Goal: Task Accomplishment & Management: Manage account settings

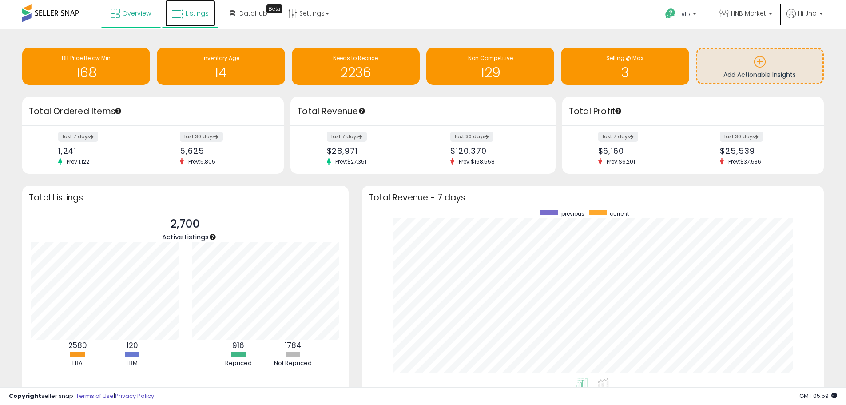
click at [179, 11] on icon at bounding box center [178, 14] width 12 height 12
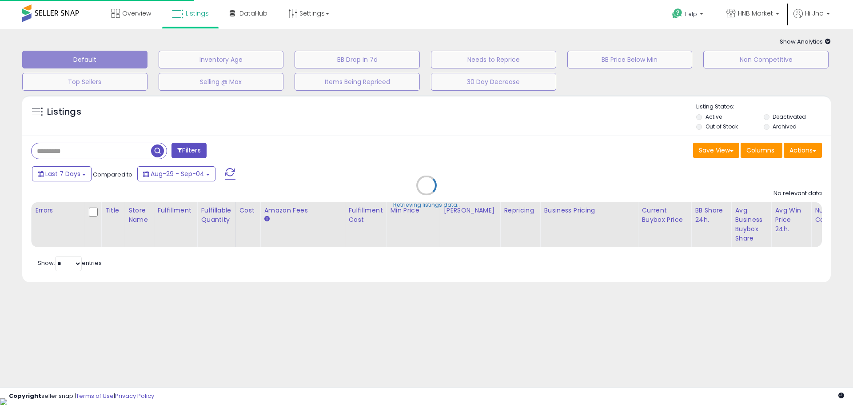
select select
select select "***"
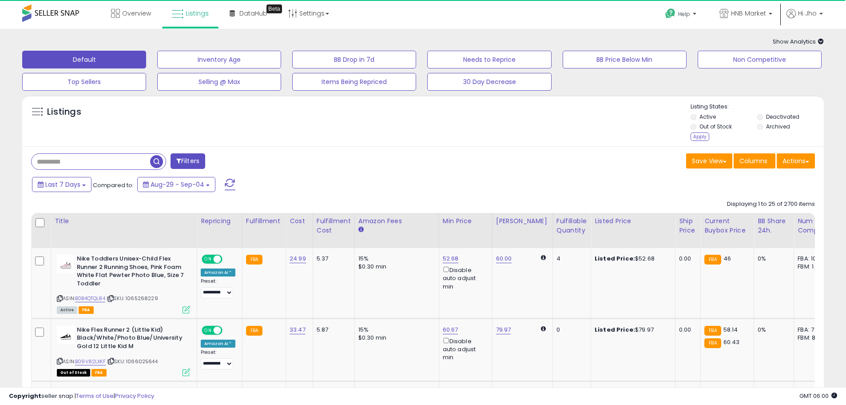
click at [699, 137] on div "Apply" at bounding box center [700, 136] width 19 height 8
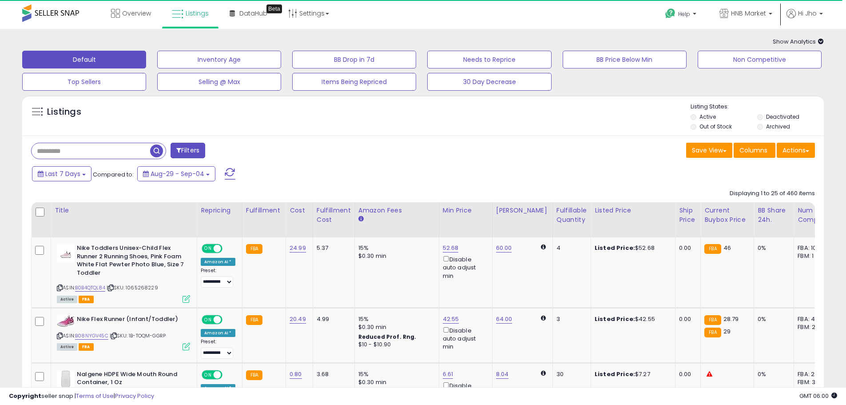
click at [192, 150] on button "Filters" at bounding box center [188, 151] width 35 height 16
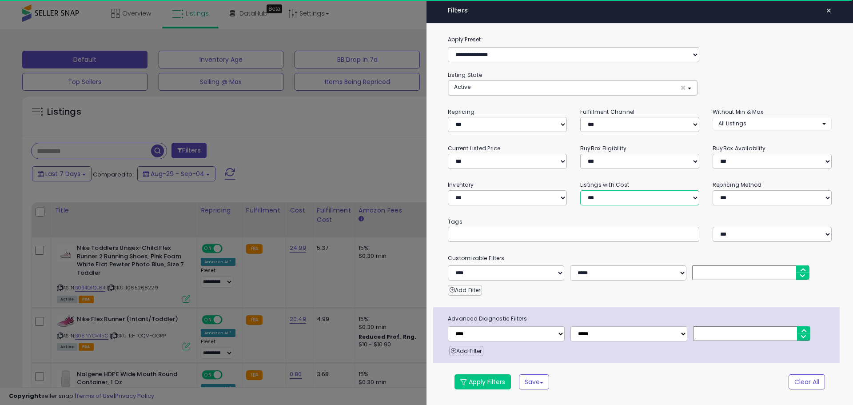
click at [661, 198] on select "**********" at bounding box center [639, 197] width 119 height 15
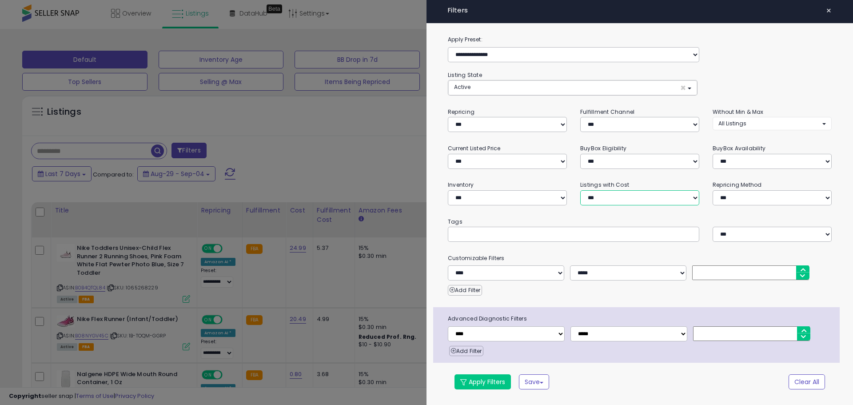
select select "**********"
click at [580, 190] on select "**********" at bounding box center [639, 197] width 119 height 15
click at [477, 382] on button "Apply Filters" at bounding box center [482, 381] width 56 height 15
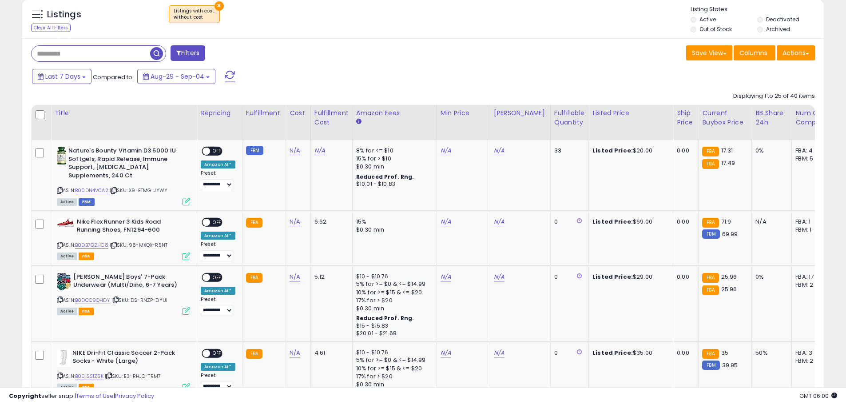
scroll to position [222, 0]
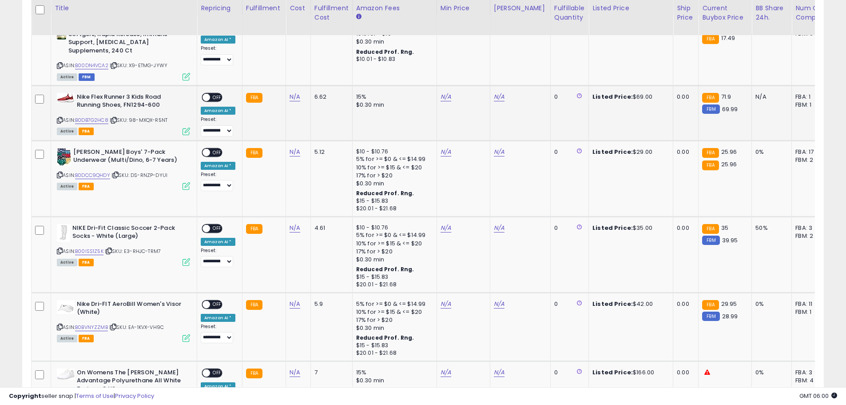
click at [57, 120] on icon at bounding box center [60, 120] width 6 height 5
click at [294, 97] on link "N/A" at bounding box center [295, 96] width 11 height 9
type input "*****"
click at [325, 73] on button "submit" at bounding box center [317, 74] width 15 height 13
click at [213, 98] on span "OFF" at bounding box center [217, 97] width 14 height 8
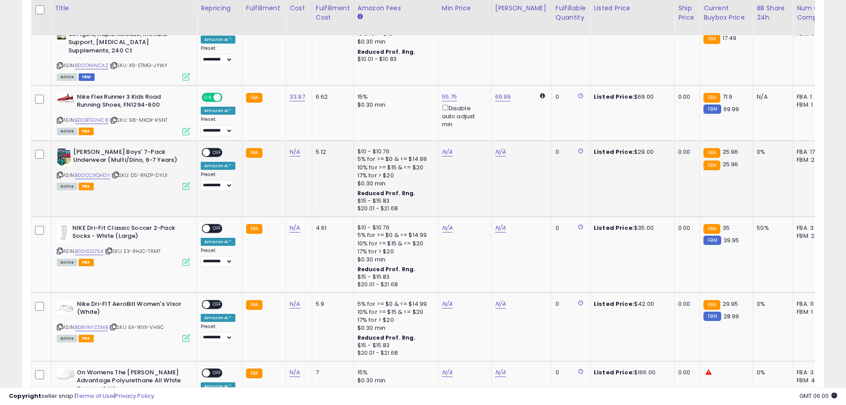
click at [59, 173] on icon at bounding box center [60, 174] width 6 height 5
click at [295, 154] on link "N/A" at bounding box center [295, 151] width 11 height 9
type input "*****"
click at [325, 131] on button "submit" at bounding box center [317, 129] width 15 height 13
click at [218, 155] on span "OFF" at bounding box center [217, 152] width 14 height 8
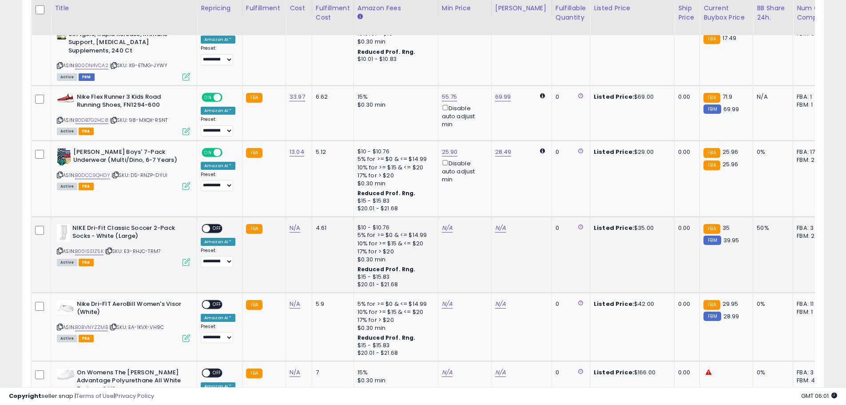
click at [60, 251] on icon at bounding box center [60, 250] width 6 height 5
click at [293, 229] on link "N/A" at bounding box center [295, 227] width 11 height 9
type input "*****"
click at [320, 207] on icon "submit" at bounding box center [317, 204] width 5 height 5
click at [221, 227] on span "OFF" at bounding box center [217, 228] width 14 height 8
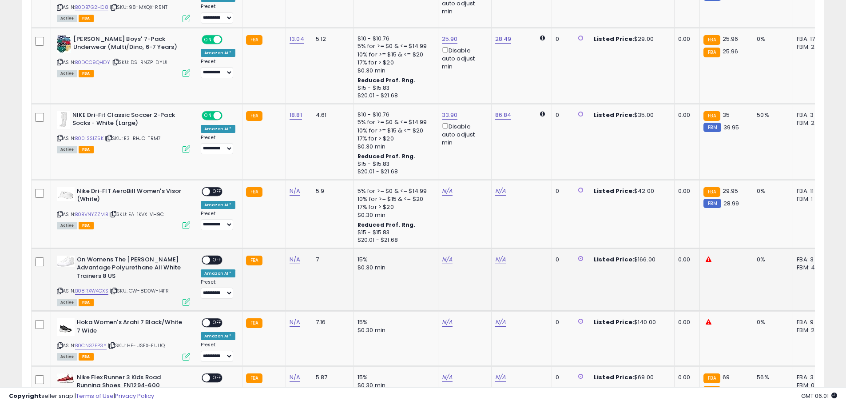
scroll to position [355, 0]
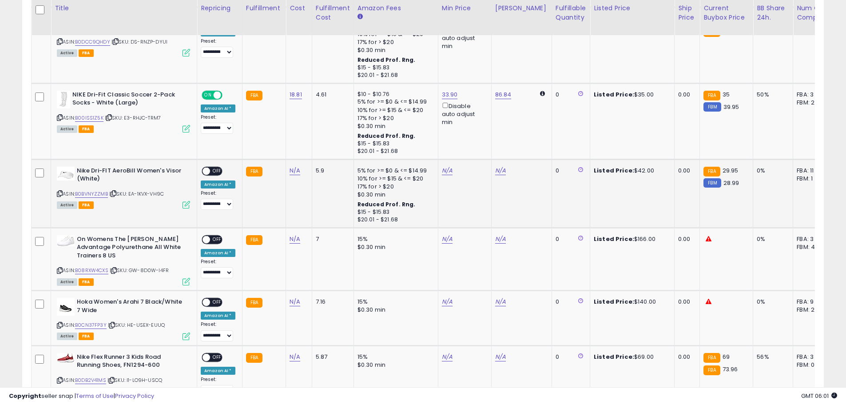
click at [60, 195] on icon at bounding box center [60, 193] width 6 height 5
click at [292, 171] on link "N/A" at bounding box center [295, 170] width 11 height 9
type input "**"
drag, startPoint x: 330, startPoint y: 152, endPoint x: 315, endPoint y: 159, distance: 17.3
click at [325, 152] on button "submit" at bounding box center [317, 147] width 15 height 13
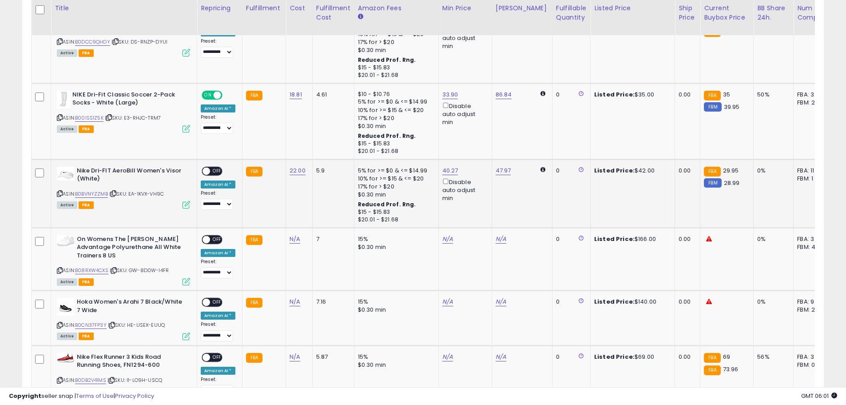
click at [210, 172] on span "OFF" at bounding box center [217, 171] width 14 height 8
click at [59, 270] on icon at bounding box center [60, 270] width 6 height 5
click at [291, 239] on link "N/A" at bounding box center [295, 238] width 11 height 9
type input "******"
click at [320, 218] on icon "submit" at bounding box center [317, 215] width 5 height 5
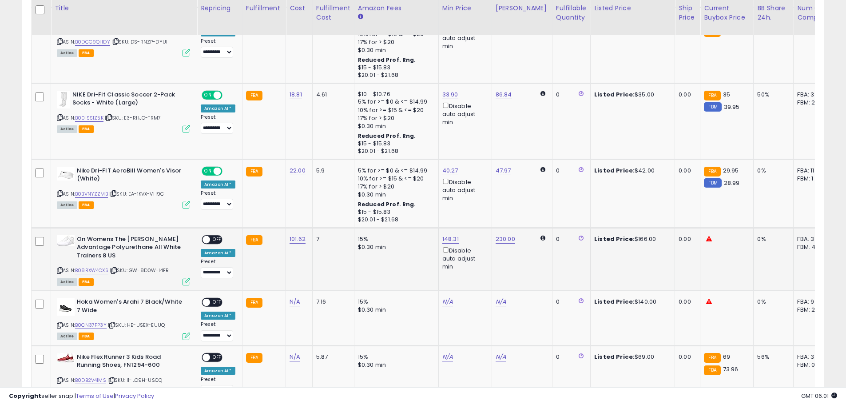
click at [213, 238] on span "OFF" at bounding box center [217, 239] width 14 height 8
click at [60, 325] on icon at bounding box center [60, 324] width 6 height 5
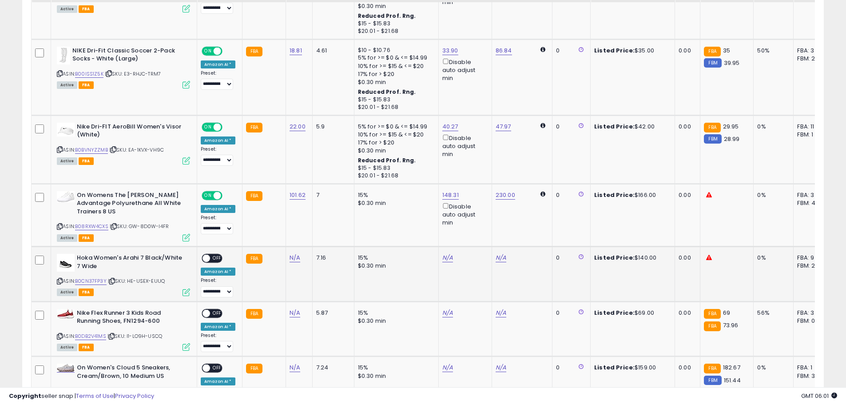
scroll to position [400, 0]
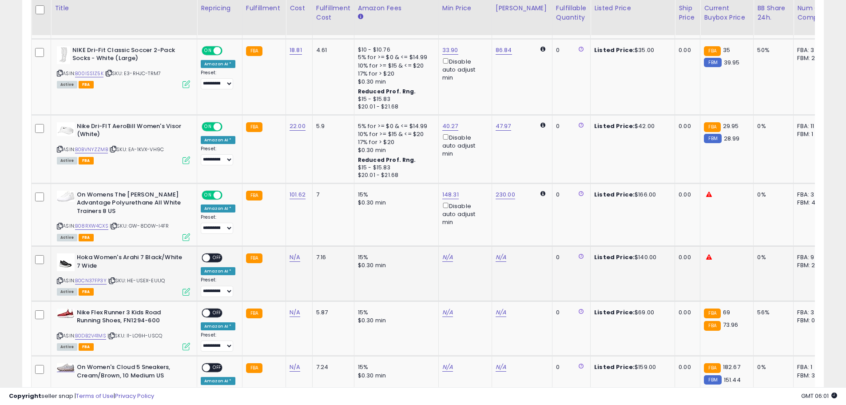
click at [286, 254] on td "N/A" at bounding box center [299, 273] width 27 height 55
click at [292, 256] on link "N/A" at bounding box center [295, 257] width 11 height 9
type input "*****"
click at [325, 234] on button "submit" at bounding box center [317, 234] width 15 height 13
click at [216, 260] on span "OFF" at bounding box center [217, 258] width 14 height 8
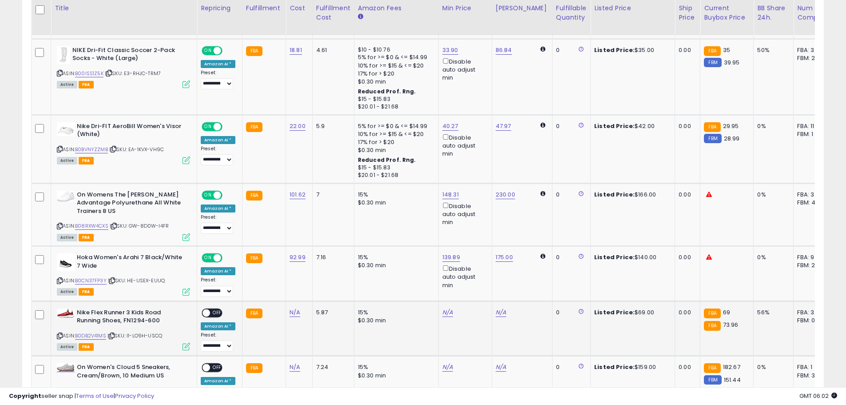
click at [63, 337] on div "ASIN: B0DB2V41MS | SKU: I1-LO9H-USCQ Active FBA" at bounding box center [123, 328] width 133 height 41
click at [59, 334] on icon at bounding box center [60, 335] width 6 height 5
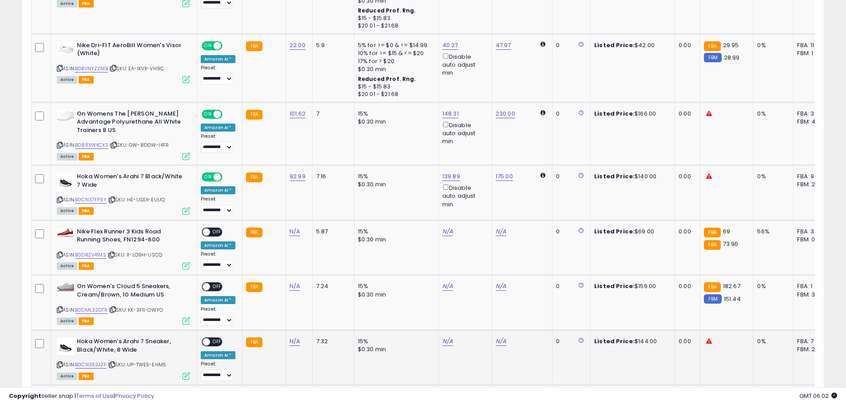
scroll to position [577, 0]
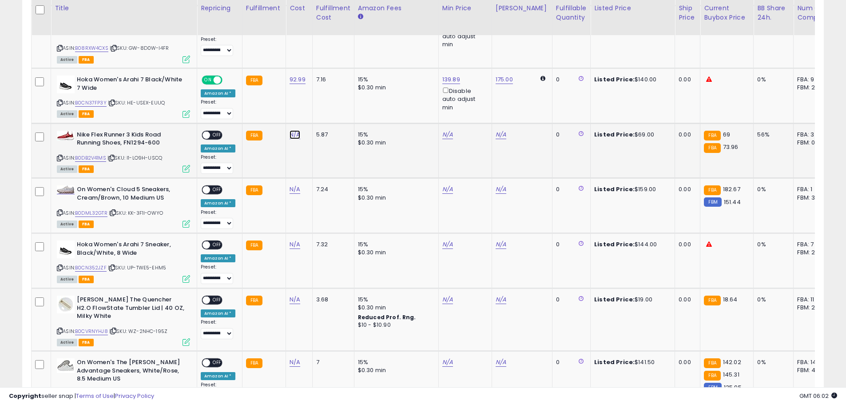
click at [293, 135] on link "N/A" at bounding box center [295, 134] width 11 height 9
type input "*****"
click at [320, 110] on icon "submit" at bounding box center [317, 111] width 5 height 5
click at [214, 135] on span "OFF" at bounding box center [217, 135] width 14 height 8
click at [60, 212] on icon at bounding box center [60, 212] width 6 height 5
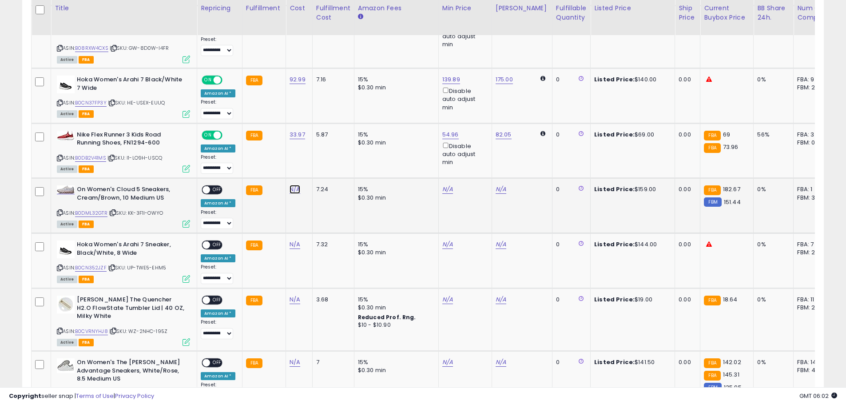
click at [293, 190] on link "N/A" at bounding box center [295, 189] width 11 height 9
type input "******"
click at [325, 165] on button "submit" at bounding box center [317, 166] width 15 height 13
click at [214, 192] on span "OFF" at bounding box center [217, 190] width 14 height 8
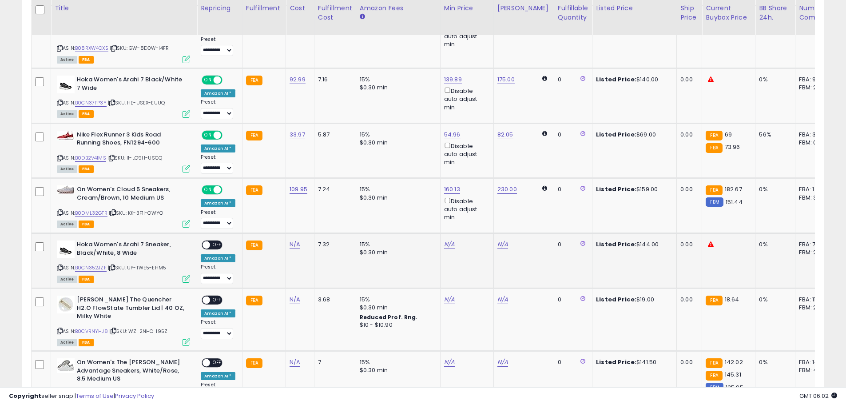
click at [61, 268] on icon at bounding box center [60, 267] width 6 height 5
click at [292, 244] on link "N/A" at bounding box center [295, 244] width 11 height 9
type input "*****"
click at [320, 223] on icon "submit" at bounding box center [317, 220] width 5 height 5
click at [217, 248] on span "OFF" at bounding box center [217, 245] width 14 height 8
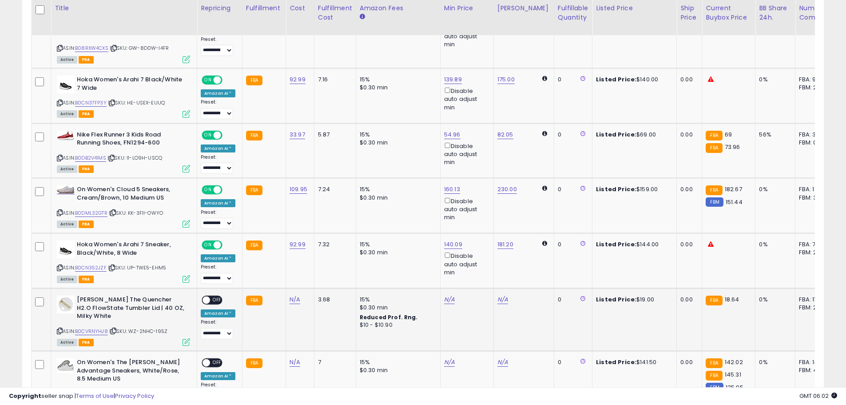
click at [59, 331] on icon at bounding box center [60, 330] width 6 height 5
click at [294, 296] on link "N/A" at bounding box center [295, 299] width 11 height 9
type input "****"
click at [325, 279] on button "submit" at bounding box center [317, 276] width 15 height 13
click at [223, 301] on div "**********" at bounding box center [218, 317] width 35 height 44
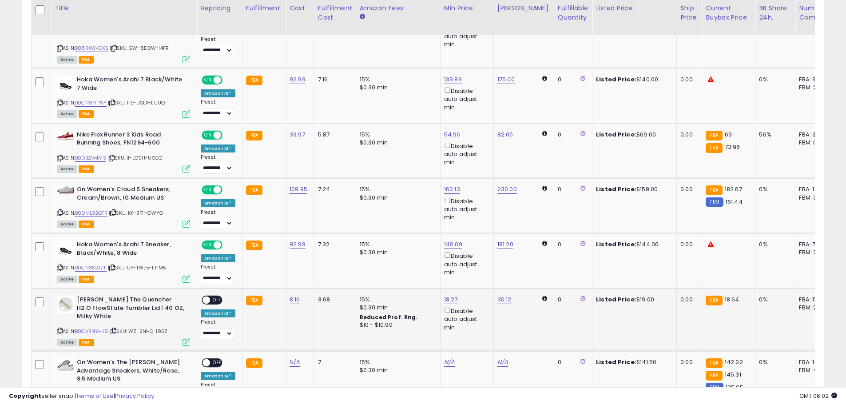
click at [217, 302] on span "OFF" at bounding box center [217, 300] width 14 height 8
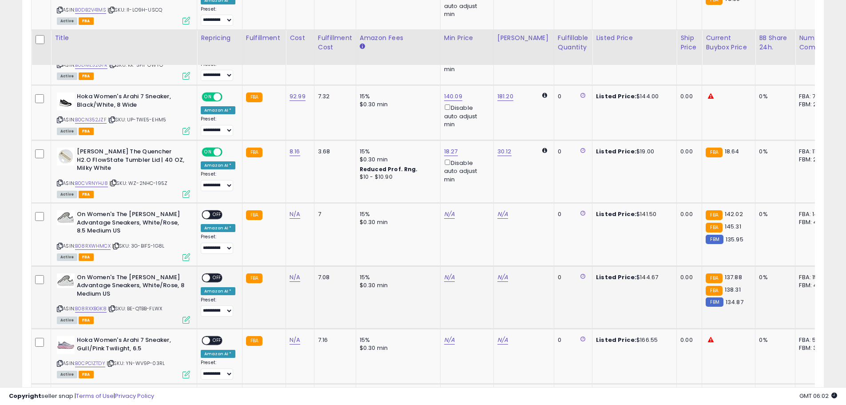
scroll to position [755, 0]
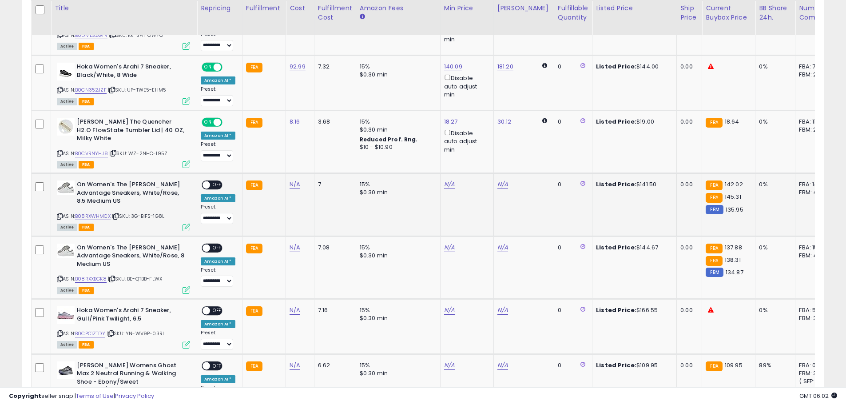
click at [59, 217] on icon at bounding box center [60, 216] width 6 height 5
click at [295, 184] on link "N/A" at bounding box center [295, 184] width 11 height 9
type input "*****"
click at [325, 165] on button "submit" at bounding box center [317, 161] width 15 height 13
click at [218, 185] on span "OFF" at bounding box center [217, 185] width 14 height 8
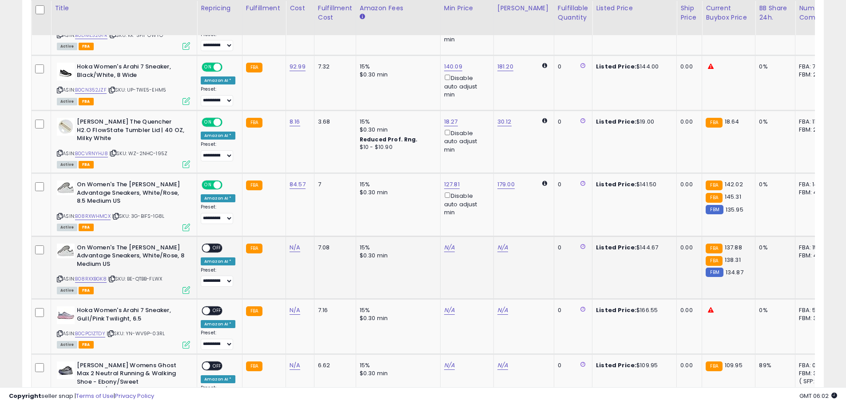
click at [57, 276] on icon at bounding box center [60, 278] width 6 height 5
click at [291, 246] on link "N/A" at bounding box center [295, 247] width 11 height 9
type input "*****"
click at [325, 226] on button "submit" at bounding box center [317, 224] width 15 height 13
click at [213, 251] on div "ON OFF" at bounding box center [202, 248] width 21 height 8
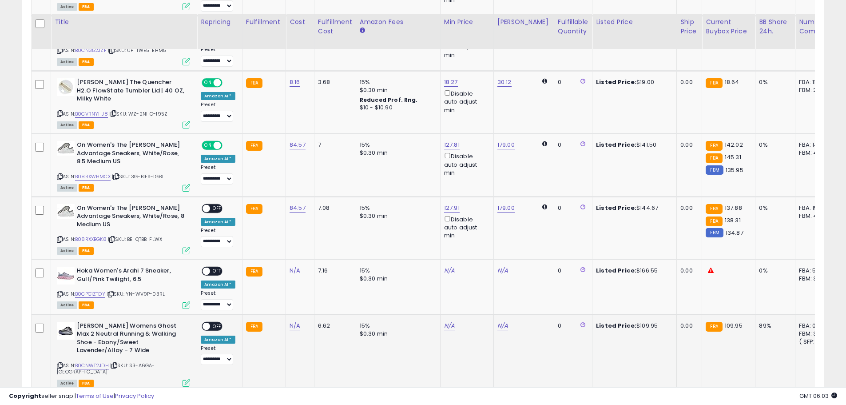
scroll to position [844, 0]
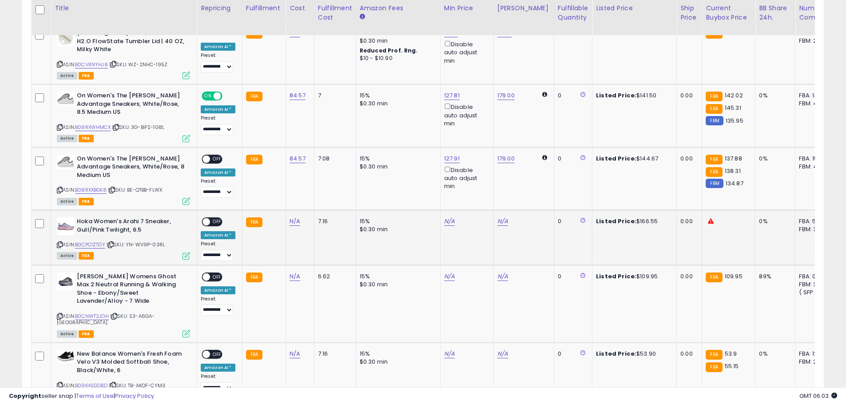
click at [61, 242] on icon at bounding box center [60, 244] width 6 height 5
click at [207, 155] on span at bounding box center [207, 159] width 8 height 8
click at [217, 159] on span "OFF" at bounding box center [217, 159] width 14 height 8
click at [216, 218] on span "OFF" at bounding box center [217, 222] width 14 height 8
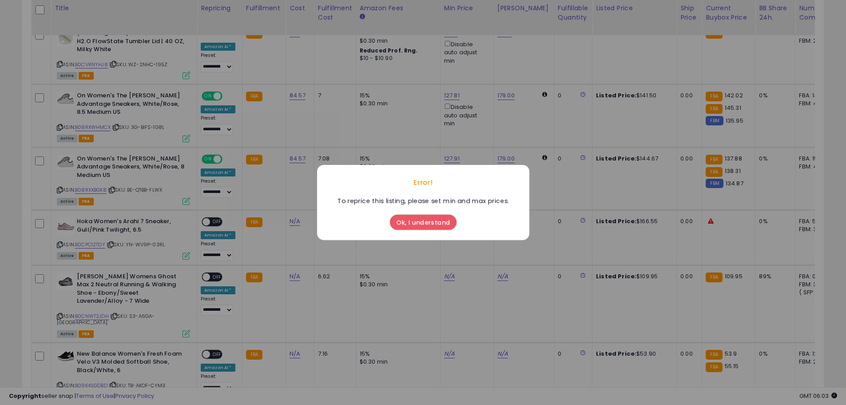
click at [414, 220] on button "Ok, I understand" at bounding box center [423, 221] width 67 height 15
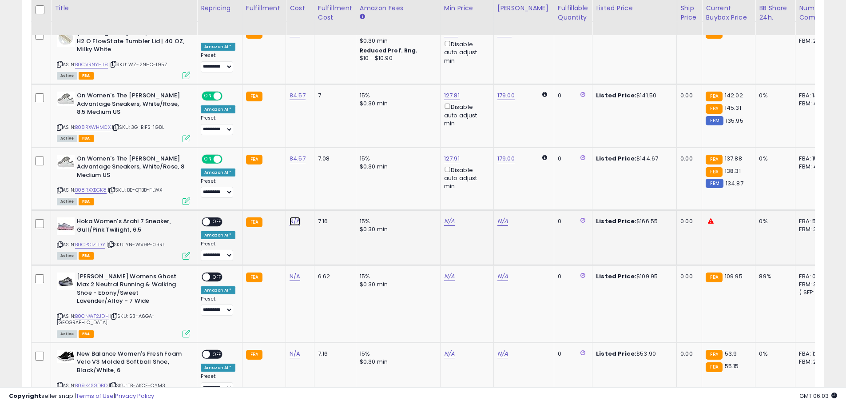
click at [297, 217] on link "N/A" at bounding box center [295, 221] width 11 height 9
type input "*****"
click at [325, 194] on button "submit" at bounding box center [317, 190] width 15 height 13
click at [213, 218] on span "OFF" at bounding box center [217, 222] width 14 height 8
click at [58, 314] on icon at bounding box center [60, 316] width 6 height 5
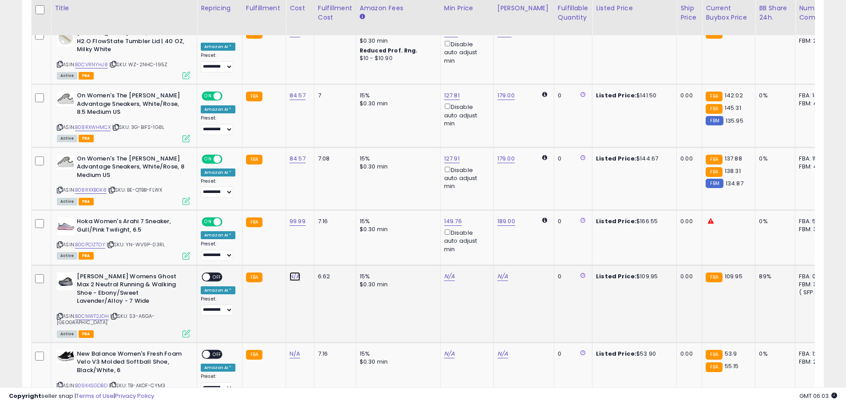
click at [294, 272] on link "N/A" at bounding box center [295, 276] width 11 height 9
type input "*****"
drag, startPoint x: 330, startPoint y: 248, endPoint x: 326, endPoint y: 250, distance: 4.6
click at [320, 248] on icon "submit" at bounding box center [317, 244] width 5 height 5
click at [215, 273] on span "OFF" at bounding box center [217, 277] width 14 height 8
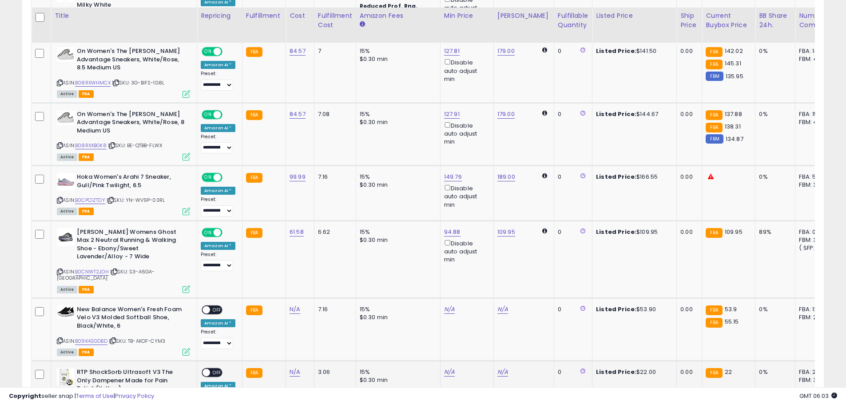
scroll to position [977, 0]
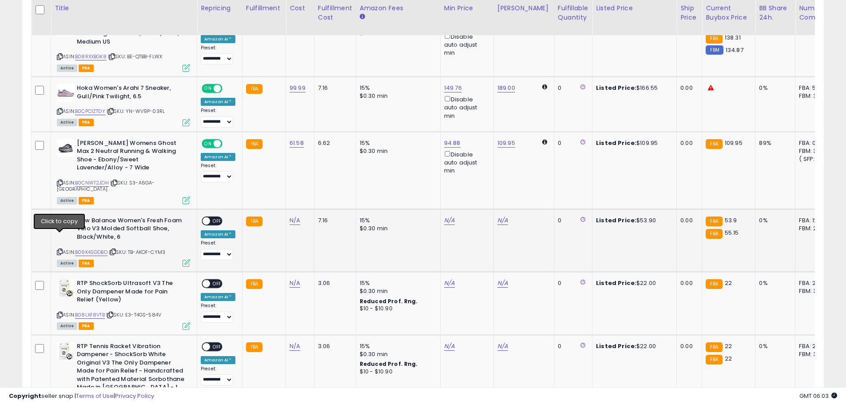
click at [60, 249] on icon at bounding box center [60, 251] width 6 height 5
click at [293, 216] on link "N/A" at bounding box center [295, 220] width 11 height 9
type input "*****"
click at [320, 185] on icon "submit" at bounding box center [317, 182] width 5 height 5
click at [214, 217] on span "OFF" at bounding box center [217, 221] width 14 height 8
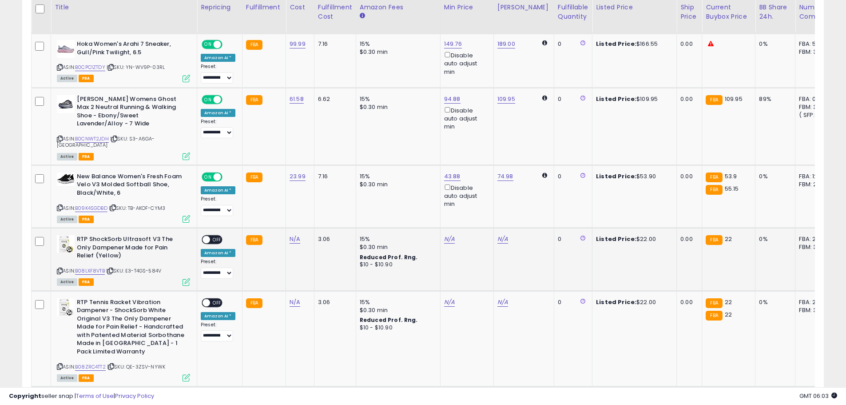
scroll to position [1021, 0]
click at [61, 268] on icon at bounding box center [60, 270] width 6 height 5
click at [290, 234] on link "N/A" at bounding box center [295, 238] width 11 height 9
type input "*****"
click at [324, 202] on button "submit" at bounding box center [317, 201] width 15 height 13
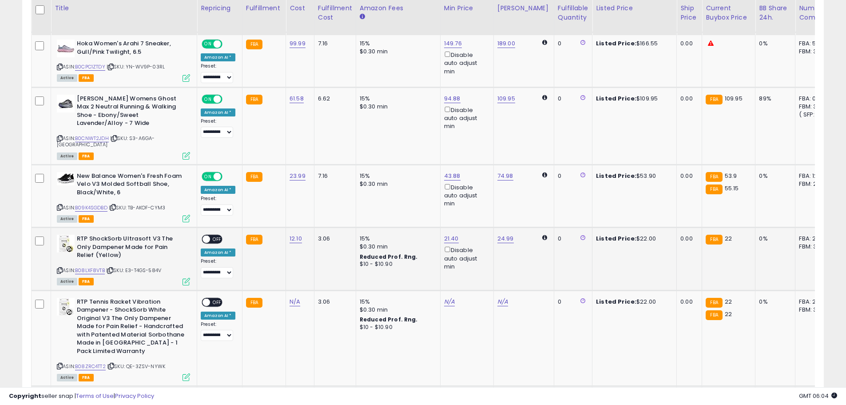
click at [214, 235] on span "OFF" at bounding box center [217, 239] width 14 height 8
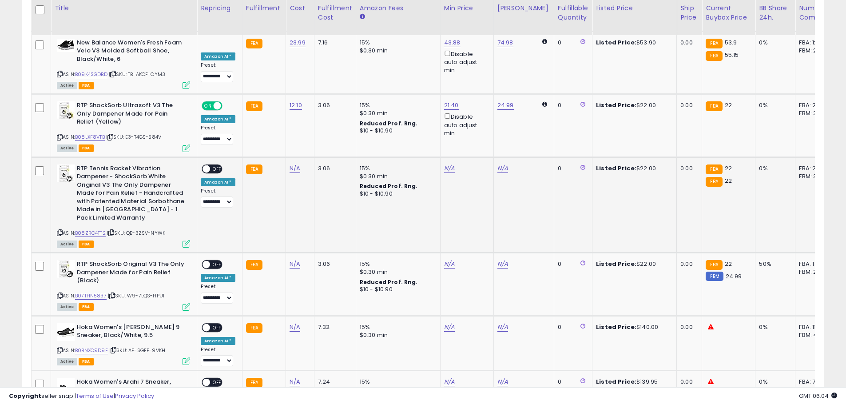
click at [58, 230] on icon at bounding box center [60, 232] width 6 height 5
click at [293, 164] on link "N/A" at bounding box center [295, 168] width 11 height 9
type input "*****"
click at [325, 129] on button "submit" at bounding box center [317, 131] width 15 height 13
click at [214, 165] on span "OFF" at bounding box center [217, 169] width 14 height 8
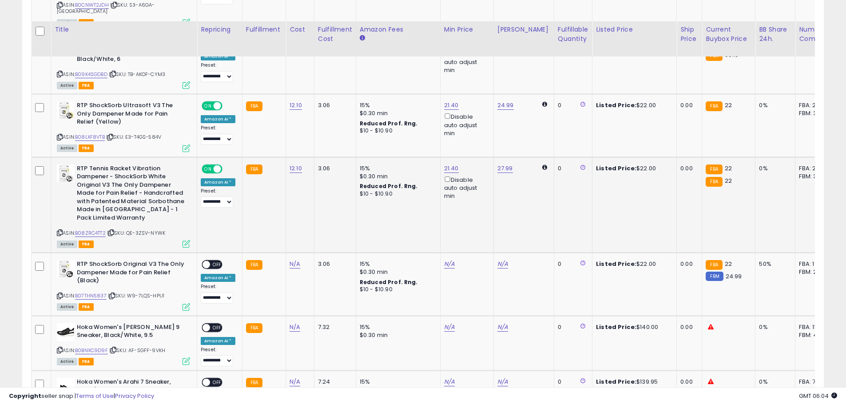
scroll to position [1199, 0]
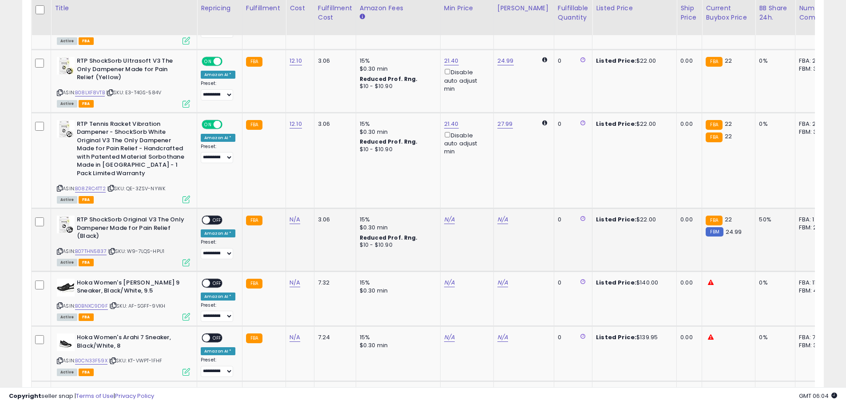
click at [60, 249] on icon at bounding box center [60, 251] width 6 height 5
click at [294, 215] on link "N/A" at bounding box center [295, 219] width 11 height 9
type input "*****"
click at [320, 184] on icon "submit" at bounding box center [317, 181] width 5 height 5
click at [211, 216] on span "OFF" at bounding box center [217, 220] width 14 height 8
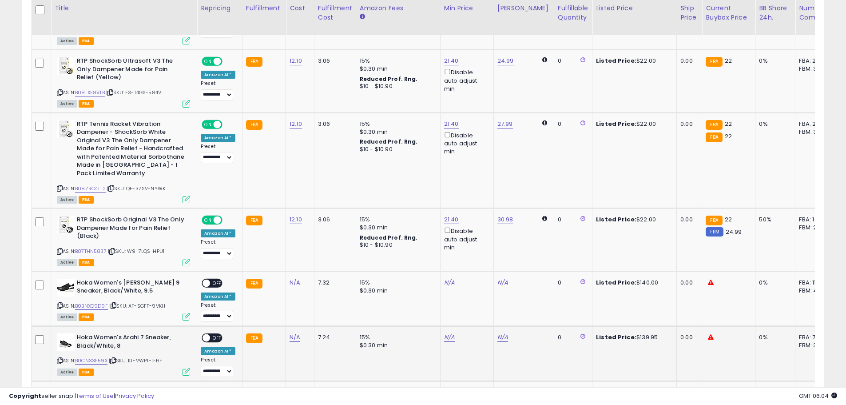
scroll to position [1288, 0]
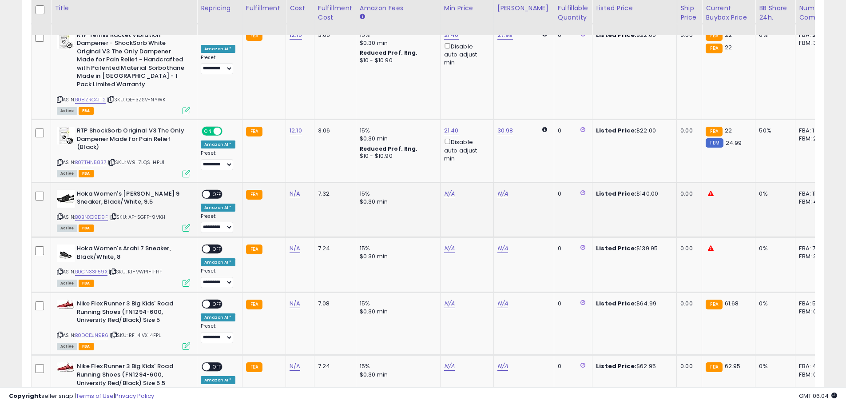
click at [60, 214] on icon at bounding box center [60, 216] width 6 height 5
click at [286, 182] on td "N/A" at bounding box center [300, 209] width 28 height 55
click at [290, 189] on link "N/A" at bounding box center [295, 193] width 11 height 9
type input "*****"
click at [325, 154] on button "submit" at bounding box center [317, 156] width 15 height 13
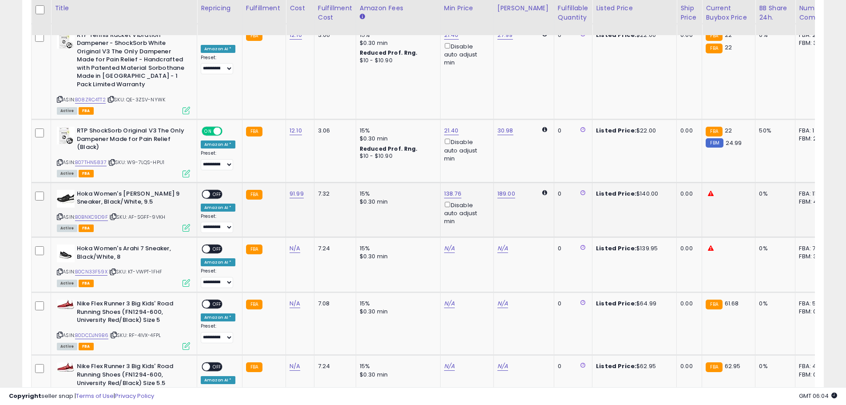
click at [212, 190] on span "OFF" at bounding box center [217, 194] width 14 height 8
click at [59, 269] on icon at bounding box center [60, 271] width 6 height 5
click at [296, 244] on link "N/A" at bounding box center [295, 248] width 11 height 9
type input "*****"
click at [320, 213] on icon "submit" at bounding box center [317, 210] width 5 height 5
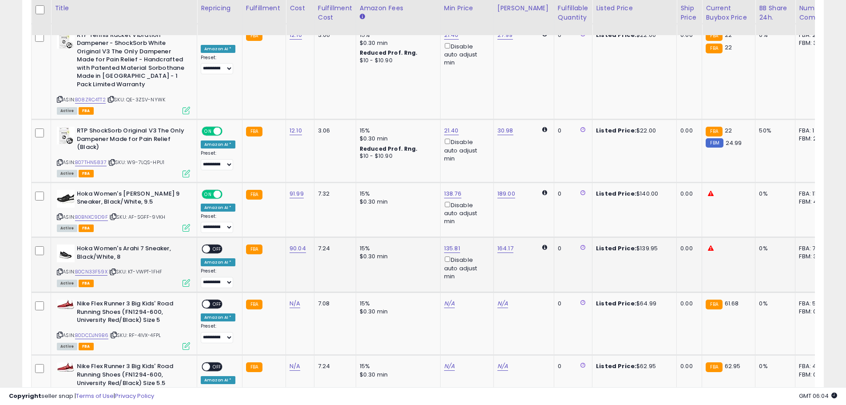
click at [212, 245] on span "OFF" at bounding box center [217, 249] width 14 height 8
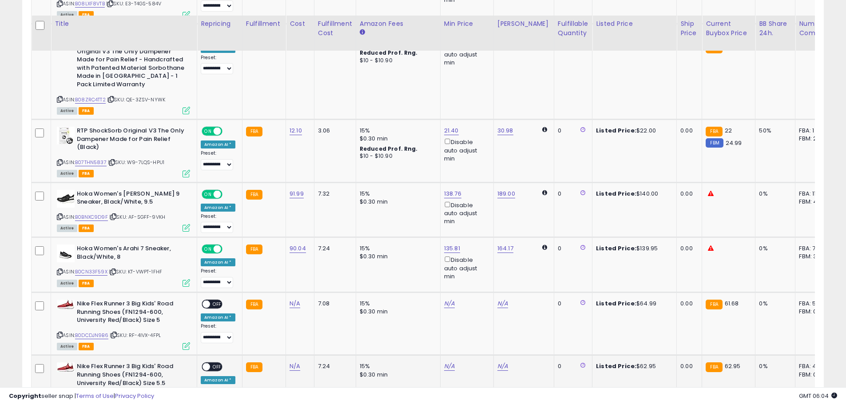
scroll to position [1421, 0]
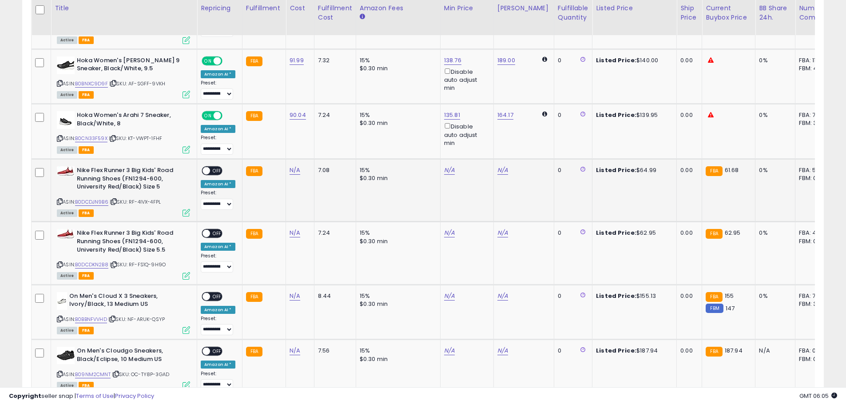
click at [62, 199] on icon at bounding box center [60, 201] width 6 height 5
click at [290, 166] on link "N/A" at bounding box center [295, 170] width 11 height 9
type input "*****"
click at [320, 131] on icon "submit" at bounding box center [317, 132] width 5 height 5
click at [216, 167] on span "OFF" at bounding box center [217, 171] width 14 height 8
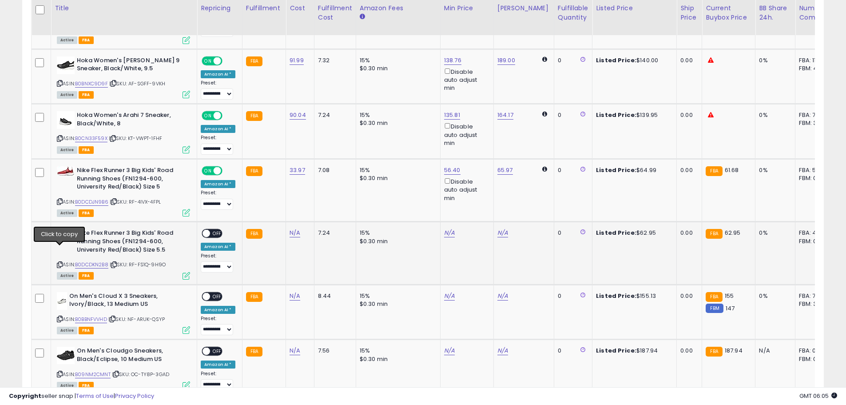
click at [60, 262] on icon at bounding box center [60, 264] width 6 height 5
click at [295, 228] on link "N/A" at bounding box center [295, 232] width 11 height 9
type input "*****"
click at [320, 197] on icon "submit" at bounding box center [317, 195] width 5 height 5
click at [214, 230] on span "OFF" at bounding box center [217, 234] width 14 height 8
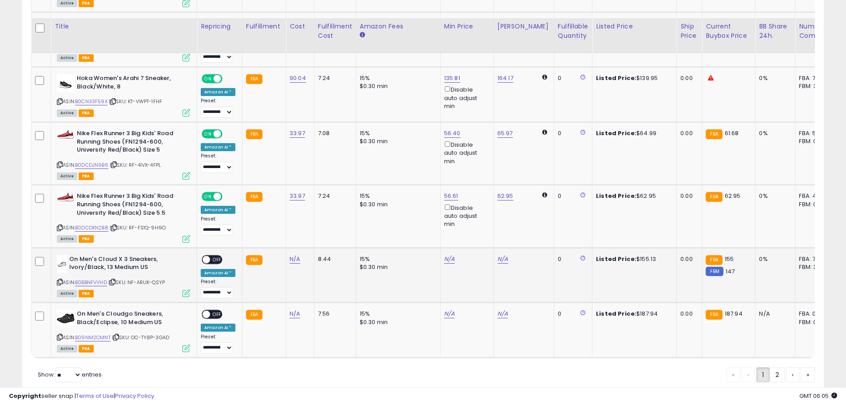
scroll to position [1481, 0]
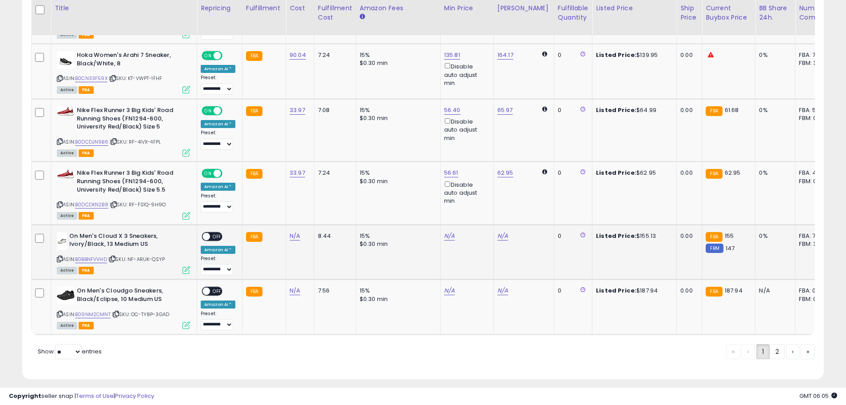
click at [60, 256] on icon at bounding box center [60, 258] width 6 height 5
click at [291, 231] on link "N/A" at bounding box center [295, 235] width 11 height 9
type input "*****"
click at [320, 198] on icon "submit" at bounding box center [317, 198] width 5 height 5
click at [209, 232] on span at bounding box center [207, 236] width 8 height 8
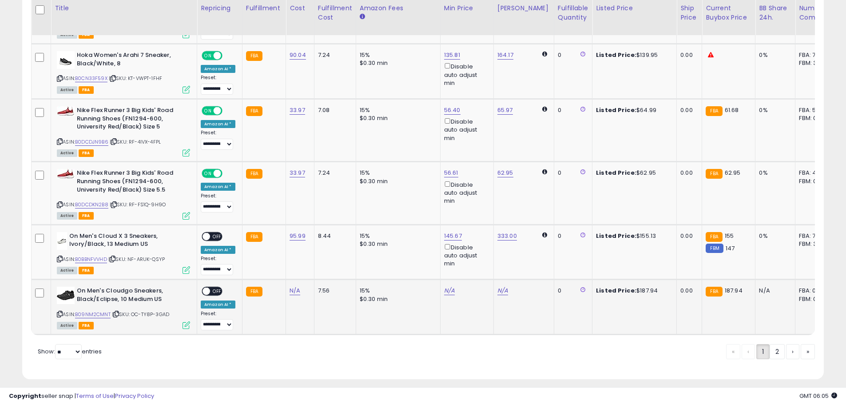
click at [60, 311] on icon at bounding box center [60, 313] width 6 height 5
click at [217, 232] on span "OFF" at bounding box center [217, 236] width 14 height 8
click at [292, 286] on link "N/A" at bounding box center [295, 290] width 11 height 9
type input "******"
click at [320, 255] on icon "submit" at bounding box center [317, 253] width 5 height 5
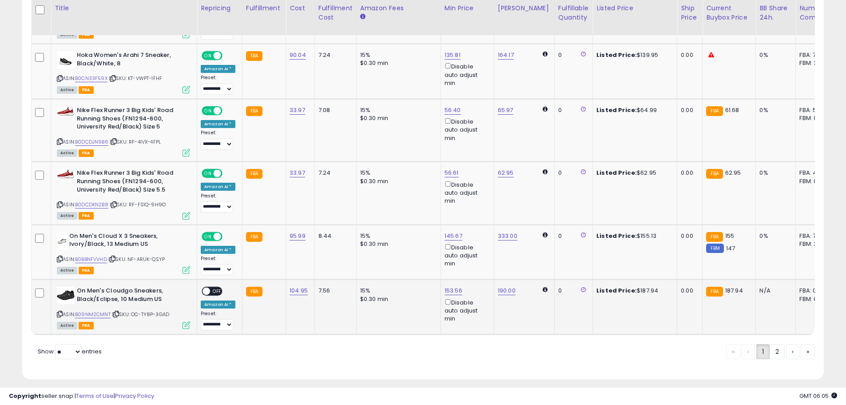
drag, startPoint x: 212, startPoint y: 277, endPoint x: 212, endPoint y: 282, distance: 4.9
click at [213, 287] on span "OFF" at bounding box center [217, 291] width 14 height 8
click at [92, 310] on link "B09NM2CMNT" at bounding box center [93, 314] width 36 height 8
click at [95, 201] on link "B0DCDKN2B8" at bounding box center [91, 205] width 33 height 8
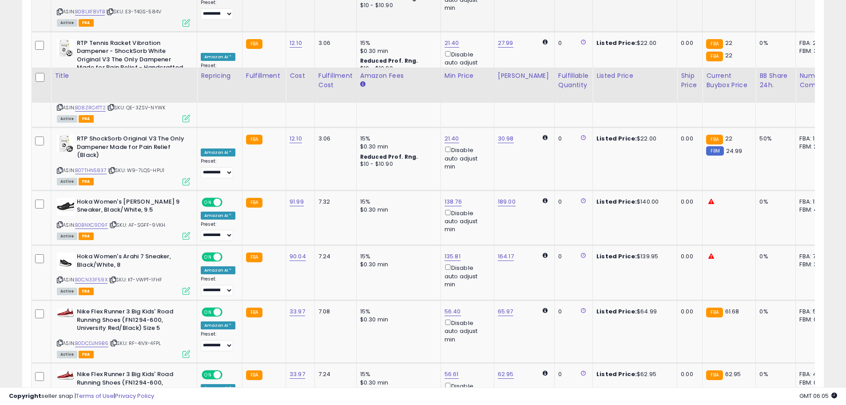
scroll to position [1170, 0]
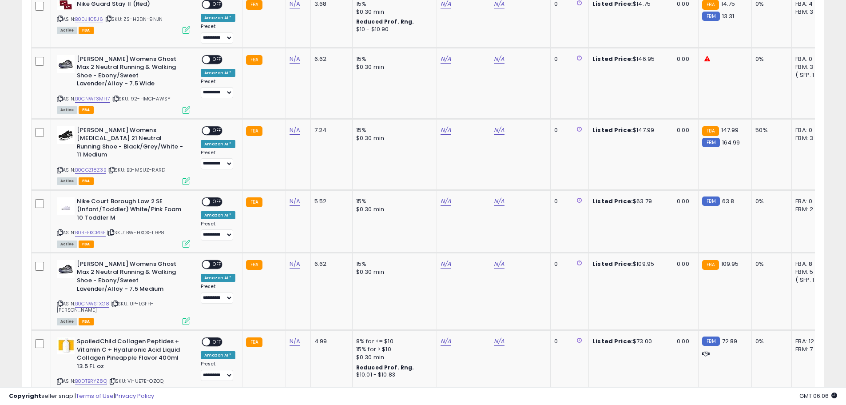
scroll to position [903, 0]
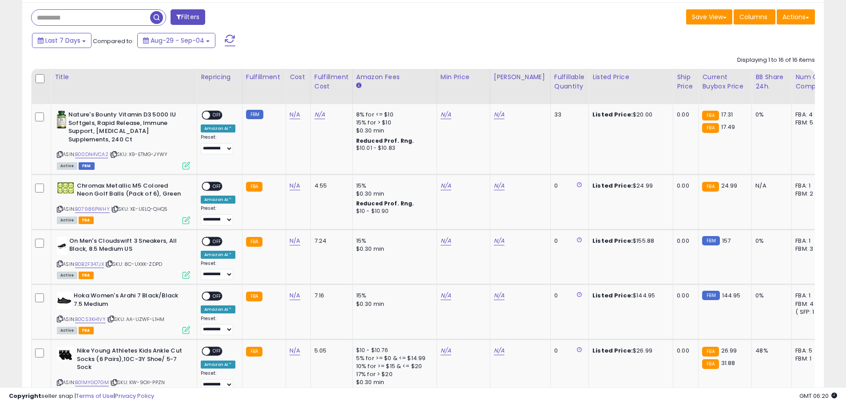
scroll to position [222, 0]
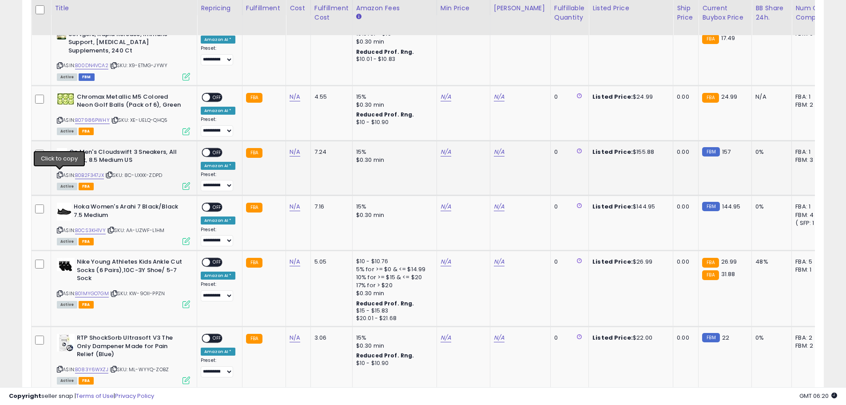
click at [59, 175] on icon at bounding box center [60, 174] width 6 height 5
click at [294, 152] on link "N/A" at bounding box center [295, 151] width 11 height 9
type input "*****"
click at [320, 128] on icon "submit" at bounding box center [317, 128] width 5 height 5
click at [217, 149] on span "OFF" at bounding box center [217, 152] width 14 height 8
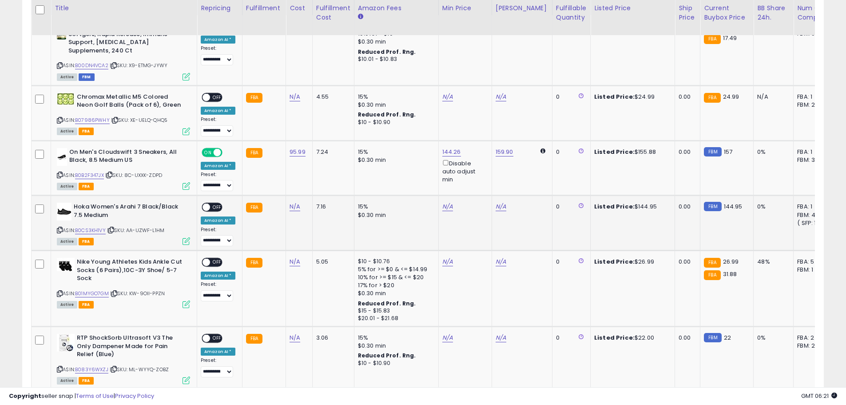
click at [60, 229] on icon at bounding box center [60, 229] width 6 height 5
click at [293, 207] on link "N/A" at bounding box center [295, 206] width 11 height 9
type input "*****"
click at [325, 184] on button "submit" at bounding box center [317, 183] width 15 height 13
click at [206, 212] on div "**********" at bounding box center [218, 225] width 35 height 44
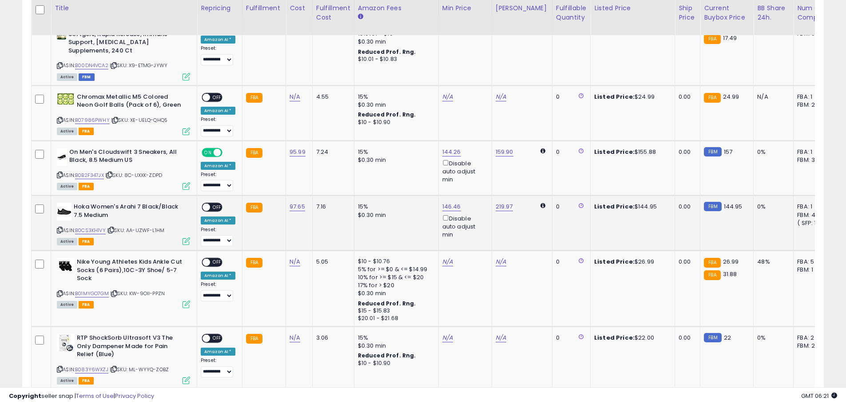
click at [212, 210] on span "OFF" at bounding box center [217, 207] width 14 height 8
click at [84, 230] on link "B0CS3KH1VY" at bounding box center [90, 230] width 31 height 8
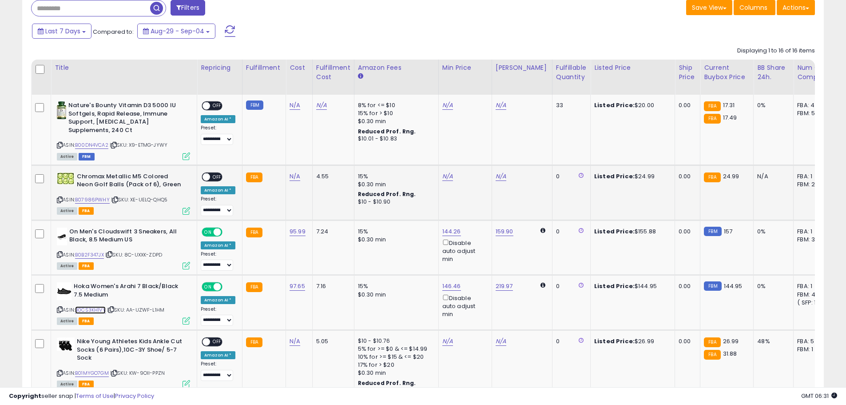
scroll to position [178, 0]
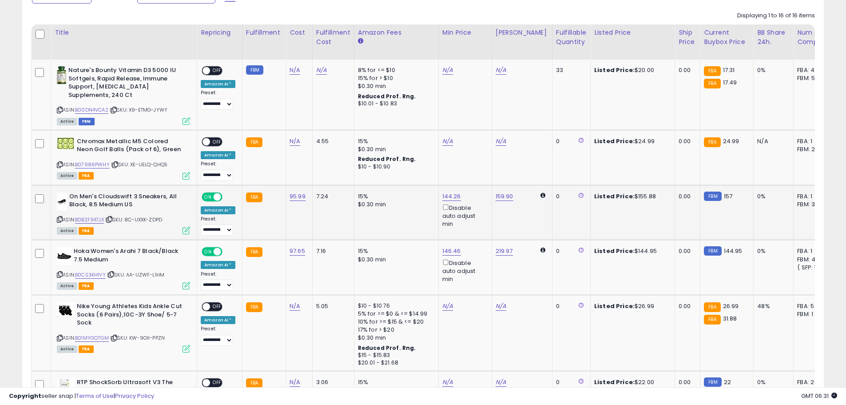
click at [59, 220] on icon at bounding box center [60, 219] width 6 height 5
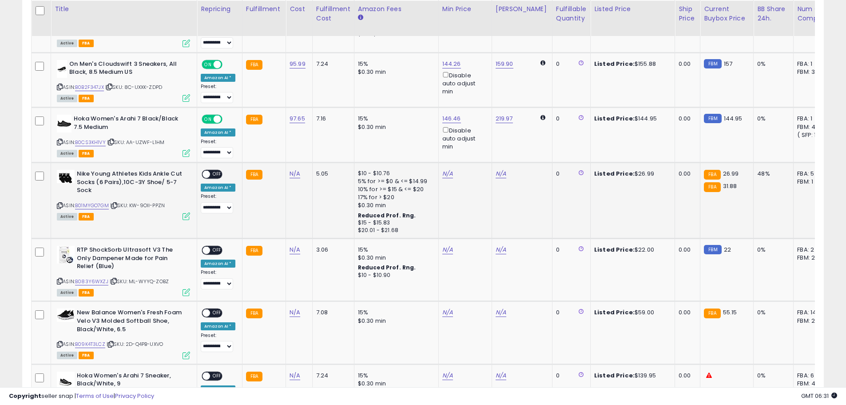
scroll to position [311, 0]
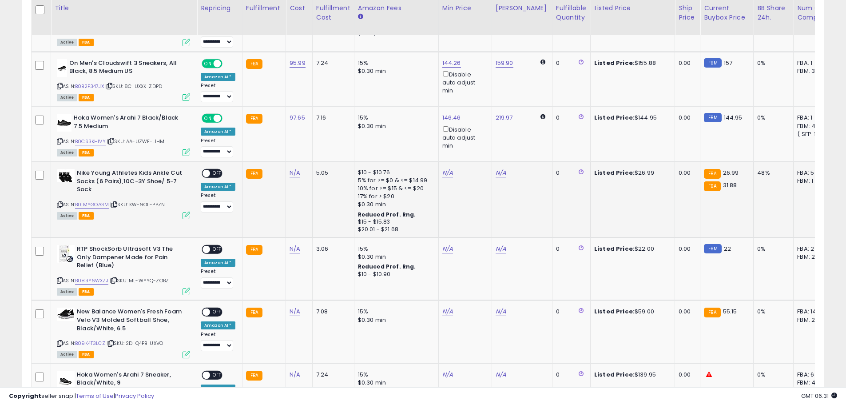
click at [60, 206] on icon at bounding box center [60, 204] width 6 height 5
click at [290, 172] on link "N/A" at bounding box center [295, 172] width 11 height 9
type input "*****"
click at [325, 153] on button "submit" at bounding box center [317, 149] width 15 height 13
click at [219, 172] on span "OFF" at bounding box center [217, 174] width 14 height 8
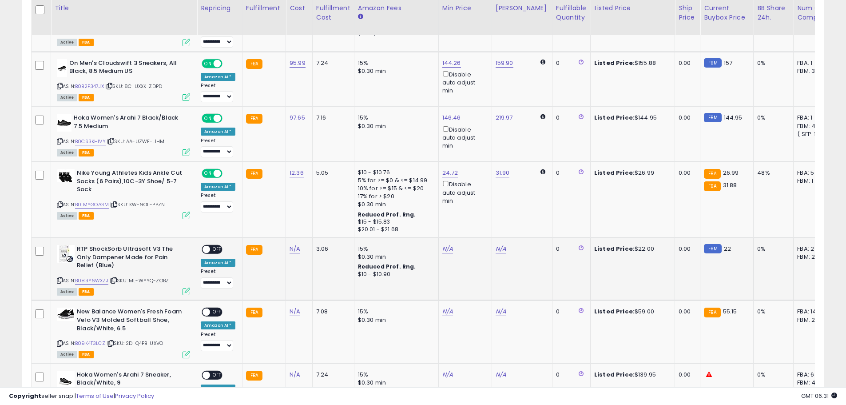
click at [60, 279] on icon at bounding box center [60, 280] width 6 height 5
click at [292, 249] on link "N/A" at bounding box center [295, 248] width 11 height 9
type input "*****"
click at [320, 226] on icon "submit" at bounding box center [317, 225] width 5 height 5
click at [211, 250] on span "OFF" at bounding box center [217, 250] width 14 height 8
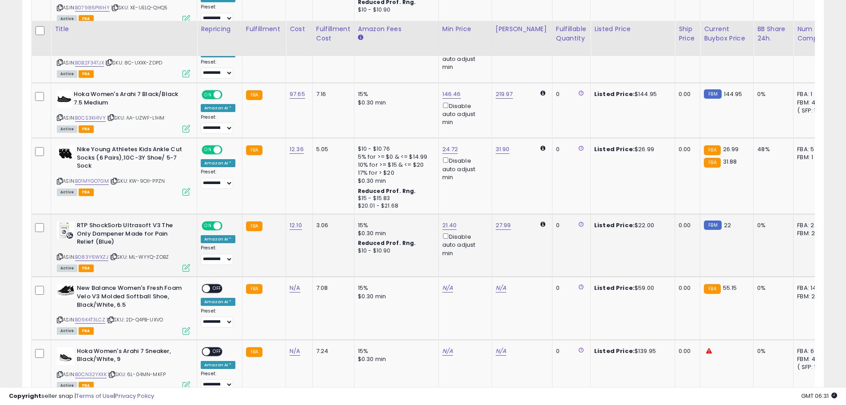
scroll to position [355, 0]
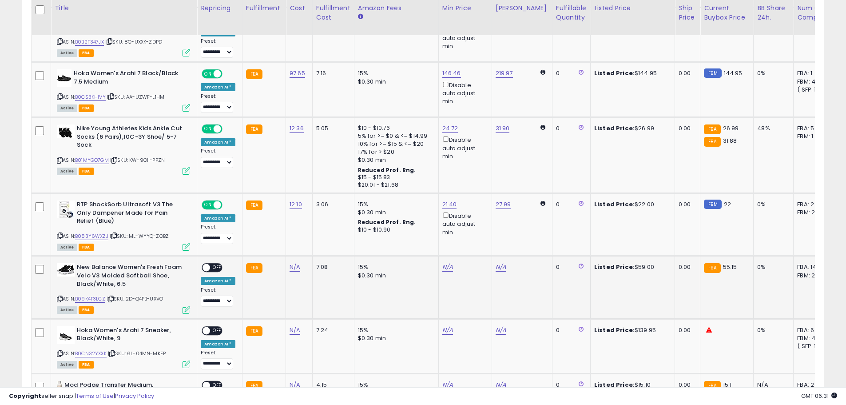
click at [62, 298] on icon at bounding box center [60, 298] width 6 height 5
click at [291, 269] on link "N/A" at bounding box center [295, 266] width 11 height 9
type input "*****"
click at [320, 241] on icon "submit" at bounding box center [317, 243] width 5 height 5
click at [214, 267] on span "OFF" at bounding box center [217, 268] width 14 height 8
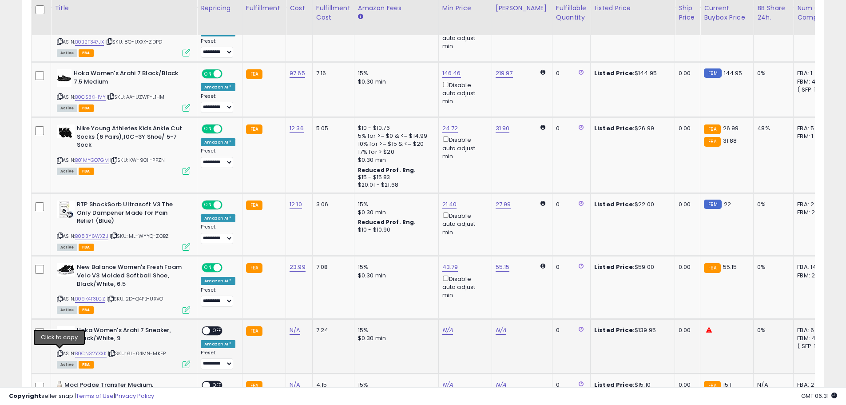
click at [59, 354] on icon at bounding box center [60, 353] width 6 height 5
click at [290, 333] on link "N/A" at bounding box center [295, 330] width 11 height 9
type input "*****"
click at [320, 309] on icon "submit" at bounding box center [317, 306] width 5 height 5
click at [213, 334] on span "OFF" at bounding box center [217, 330] width 14 height 8
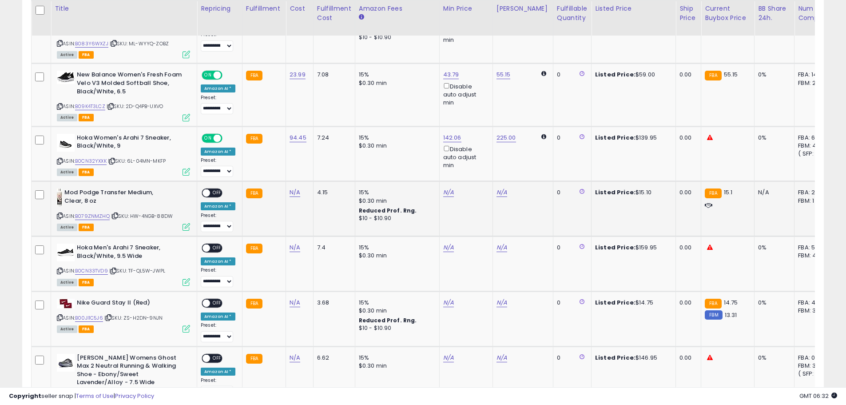
scroll to position [548, 0]
click at [59, 215] on icon at bounding box center [60, 215] width 6 height 5
click at [294, 192] on link "N/A" at bounding box center [295, 191] width 11 height 9
type input "****"
click at [325, 173] on button "submit" at bounding box center [317, 169] width 15 height 13
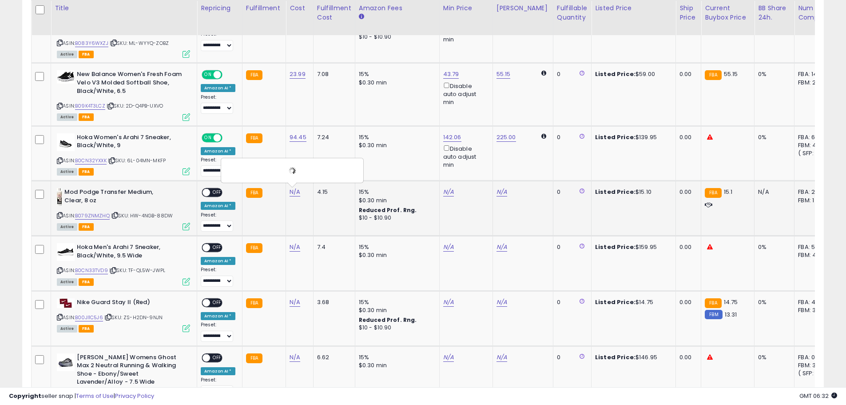
click at [208, 194] on span at bounding box center [207, 193] width 8 height 8
click at [60, 272] on icon at bounding box center [60, 270] width 6 height 5
click at [213, 194] on span "OFF" at bounding box center [217, 193] width 14 height 8
click at [293, 247] on link "N/A" at bounding box center [295, 246] width 11 height 9
type input "*****"
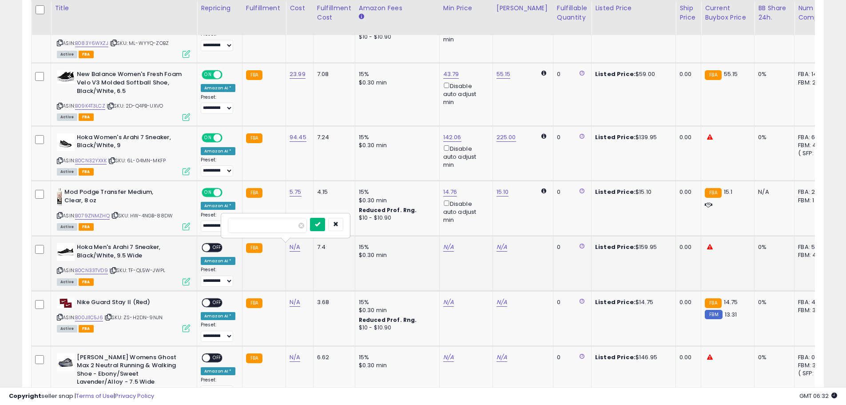
click at [320, 226] on icon "submit" at bounding box center [317, 223] width 5 height 5
click at [217, 248] on span "OFF" at bounding box center [217, 248] width 14 height 8
click at [60, 317] on icon at bounding box center [60, 316] width 6 height 5
click at [291, 302] on link "N/A" at bounding box center [295, 302] width 11 height 9
type input "****"
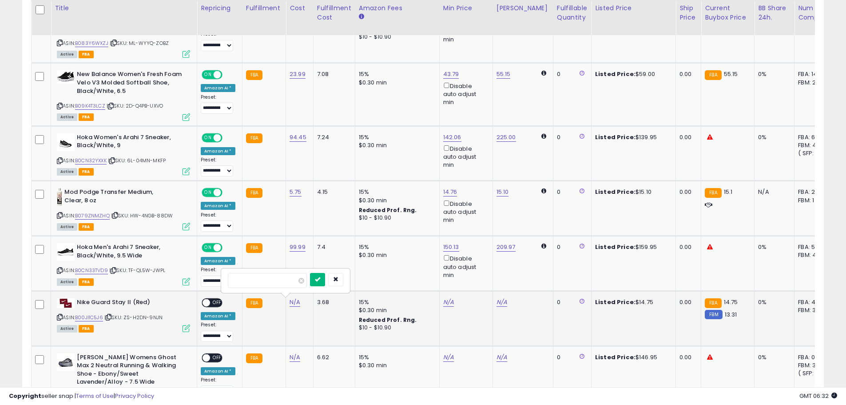
click at [325, 275] on button "submit" at bounding box center [317, 279] width 15 height 13
click at [208, 302] on span at bounding box center [207, 303] width 8 height 8
click at [216, 305] on span "OFF" at bounding box center [217, 303] width 14 height 8
click at [92, 317] on link "B00JI1C5J6" at bounding box center [89, 318] width 28 height 8
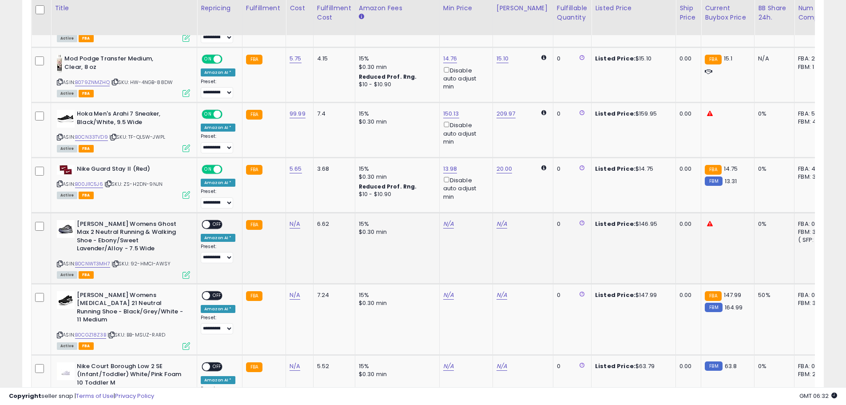
click at [60, 262] on icon at bounding box center [60, 263] width 6 height 5
click at [295, 226] on link "N/A" at bounding box center [295, 223] width 11 height 9
type input "*****"
click at [320, 202] on icon "submit" at bounding box center [317, 200] width 5 height 5
click at [214, 226] on span "OFF" at bounding box center [217, 224] width 14 height 8
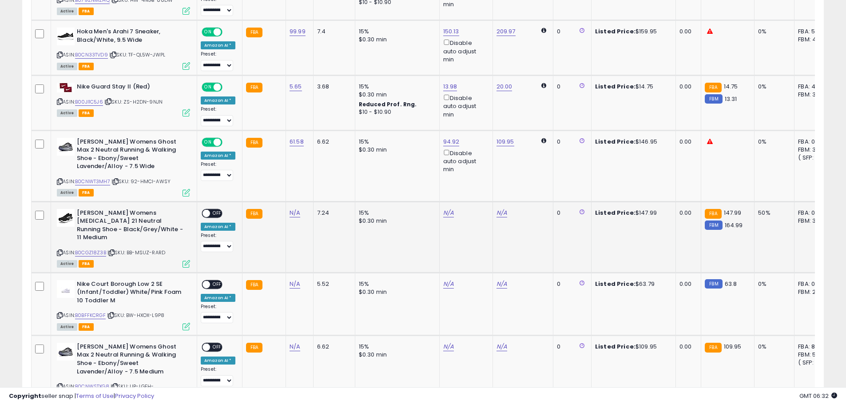
scroll to position [814, 0]
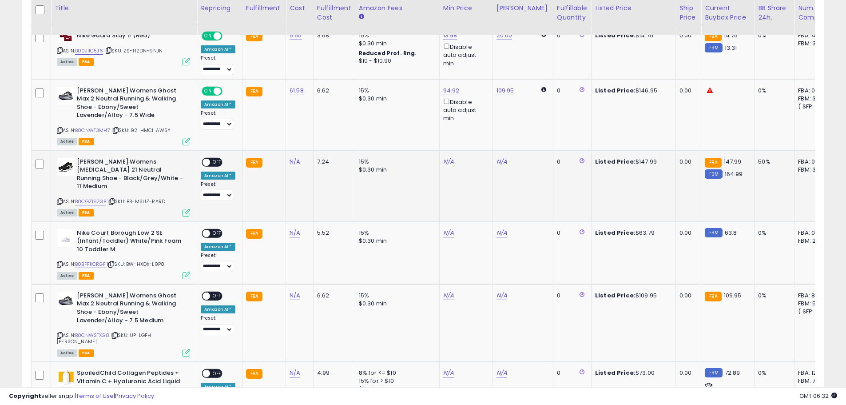
click at [60, 199] on icon at bounding box center [60, 201] width 6 height 5
click at [59, 199] on icon at bounding box center [60, 201] width 6 height 5
click at [296, 162] on link "N/A" at bounding box center [295, 161] width 11 height 9
type input "*****"
click at [320, 139] on icon "submit" at bounding box center [317, 138] width 5 height 5
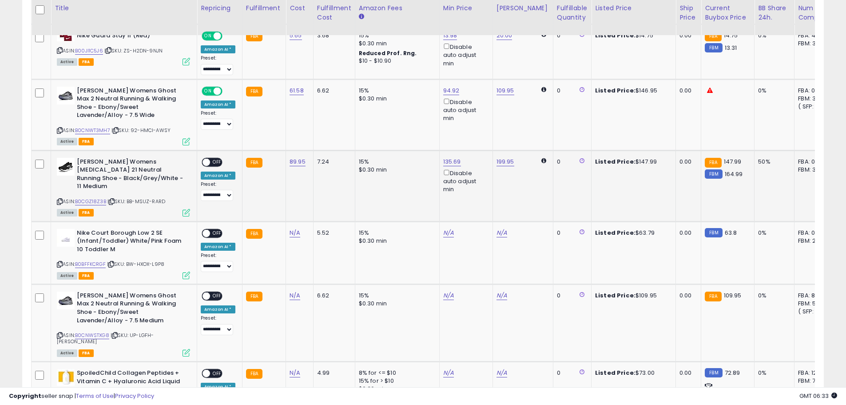
click at [213, 166] on div "ON OFF" at bounding box center [202, 162] width 21 height 8
click at [212, 161] on span "OFF" at bounding box center [217, 162] width 14 height 8
click at [60, 262] on icon at bounding box center [60, 264] width 6 height 5
click at [294, 228] on link "N/A" at bounding box center [295, 232] width 11 height 9
type input "*****"
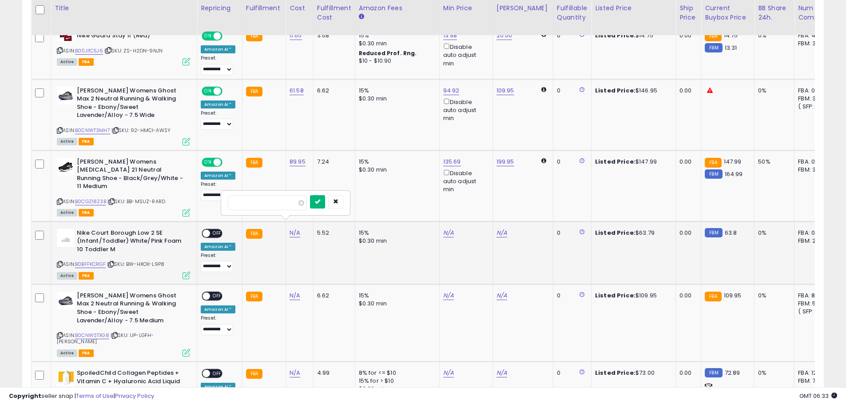
click at [325, 203] on button "submit" at bounding box center [317, 201] width 15 height 13
click at [214, 229] on span "OFF" at bounding box center [217, 233] width 14 height 8
click at [90, 260] on link "B0BFFKCRGF" at bounding box center [90, 264] width 31 height 8
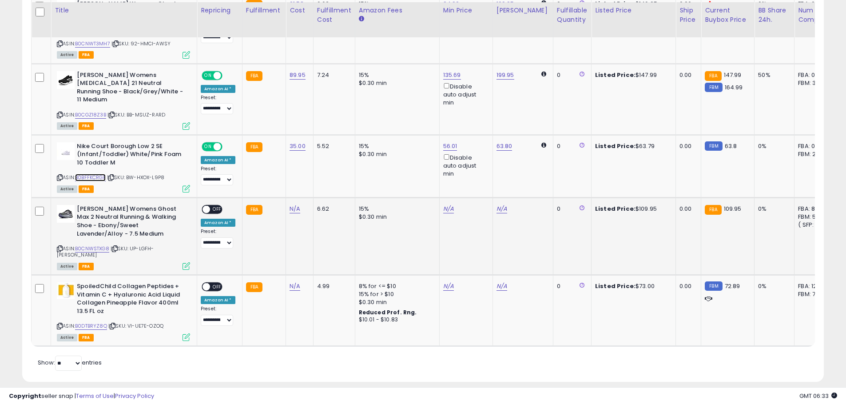
scroll to position [903, 0]
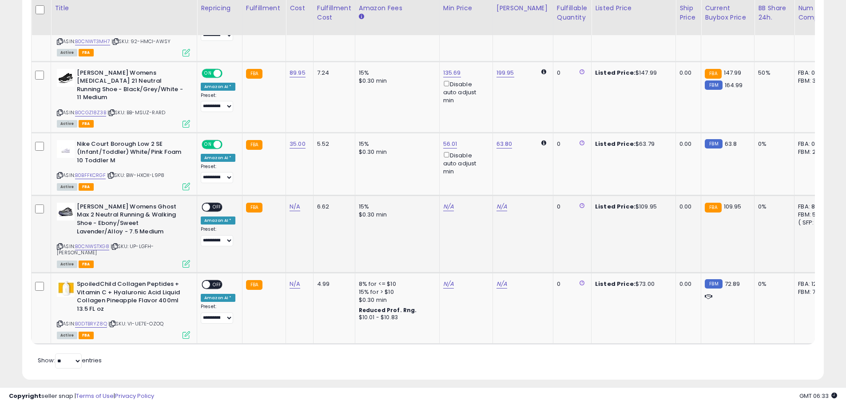
click at [56, 236] on div "Brooks Womens Ghost Max 2 Neutral Running & Walking Shoe - Ebony/Sweet Lavender…" at bounding box center [122, 235] width 135 height 64
click at [57, 244] on icon at bounding box center [60, 246] width 6 height 5
click at [290, 202] on link "N/A" at bounding box center [295, 206] width 11 height 9
type input "*****"
click at [325, 170] on button "submit" at bounding box center [317, 175] width 15 height 13
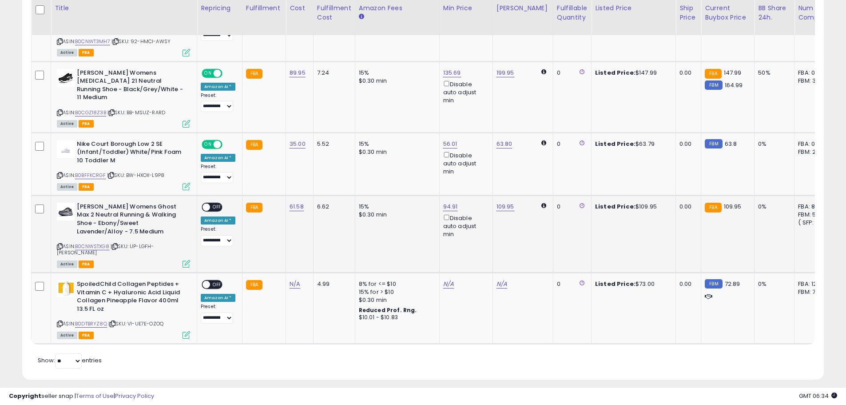
click at [214, 203] on span "OFF" at bounding box center [217, 207] width 14 height 8
click at [60, 321] on icon at bounding box center [60, 323] width 6 height 5
click at [208, 280] on div "ON OFF" at bounding box center [212, 284] width 21 height 9
click at [219, 281] on span "OFF" at bounding box center [217, 285] width 14 height 8
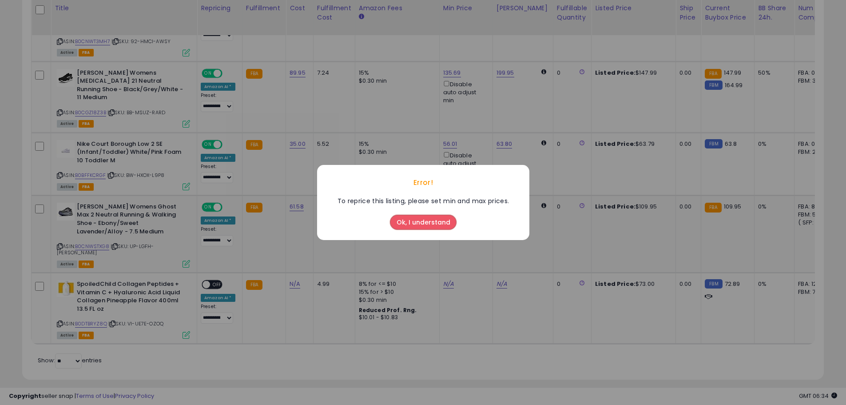
click at [433, 223] on button "Ok, I understand" at bounding box center [423, 221] width 67 height 15
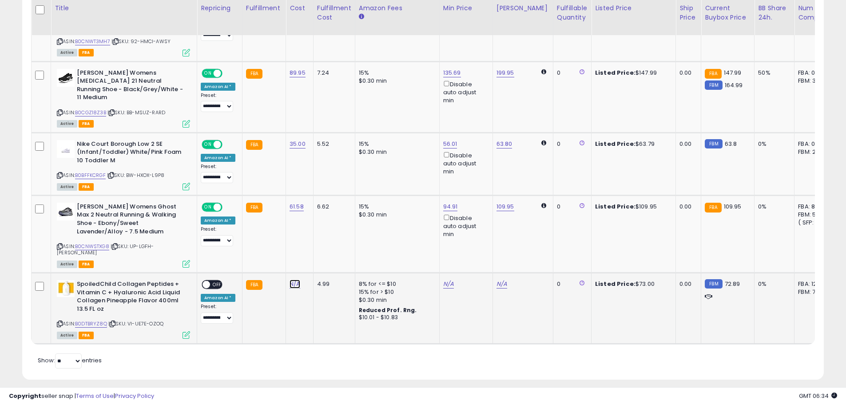
click at [291, 279] on link "N/A" at bounding box center [295, 283] width 11 height 9
type input "*****"
drag, startPoint x: 332, startPoint y: 242, endPoint x: 323, endPoint y: 249, distance: 11.5
click at [325, 242] on button "submit" at bounding box center [317, 246] width 15 height 13
click at [214, 281] on span "OFF" at bounding box center [217, 285] width 14 height 8
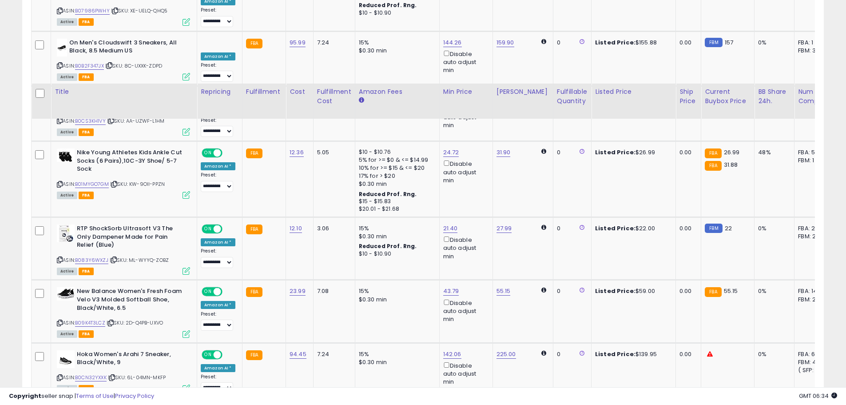
scroll to position [282, 0]
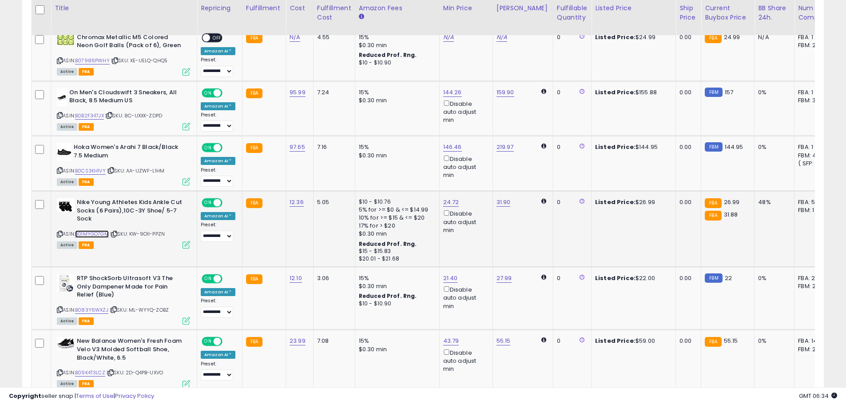
click at [91, 234] on link "B01MYGO7GM" at bounding box center [92, 234] width 34 height 8
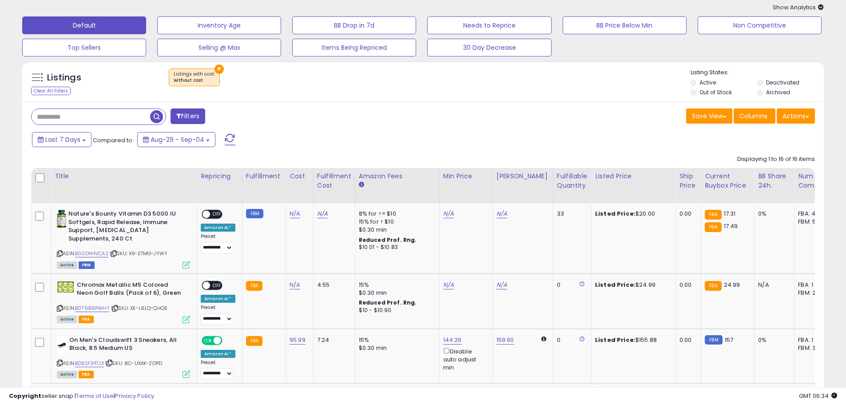
scroll to position [0, 0]
